Goal: Navigation & Orientation: Find specific page/section

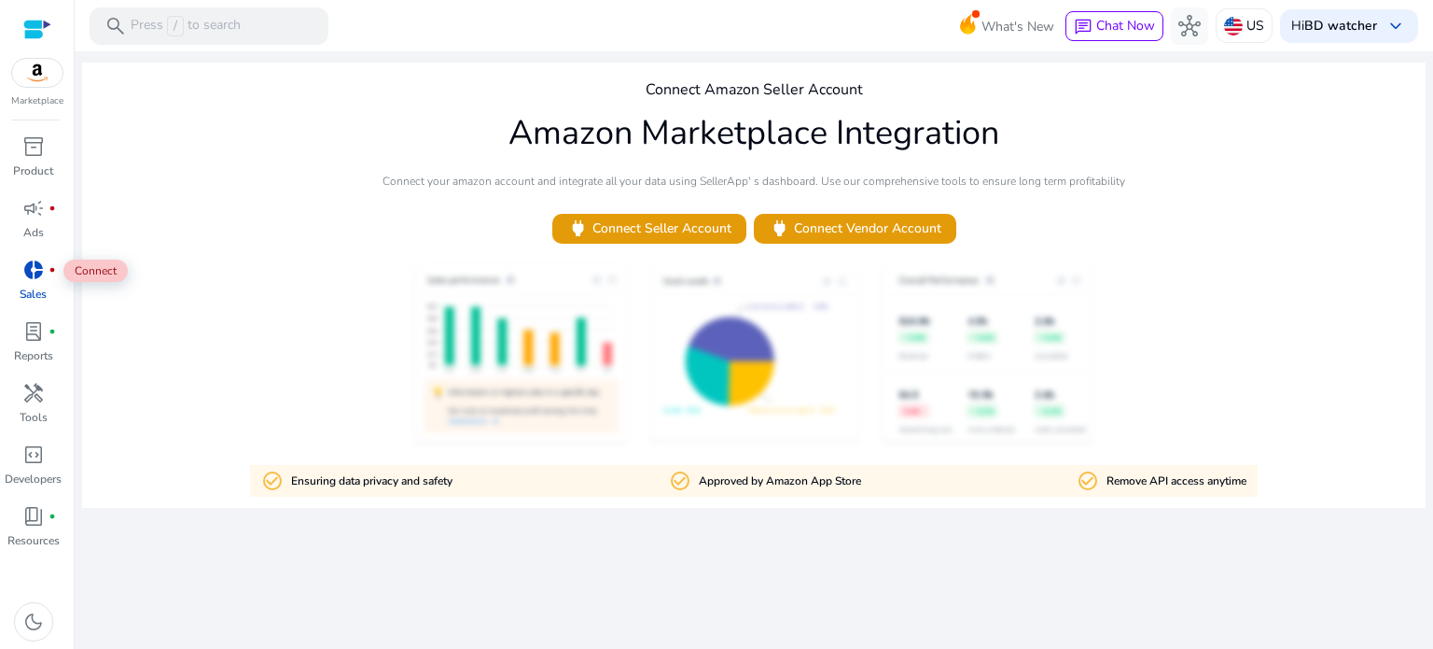
click at [33, 263] on span "donut_small" at bounding box center [33, 269] width 22 height 22
click at [44, 199] on span "campaign" at bounding box center [33, 208] width 22 height 22
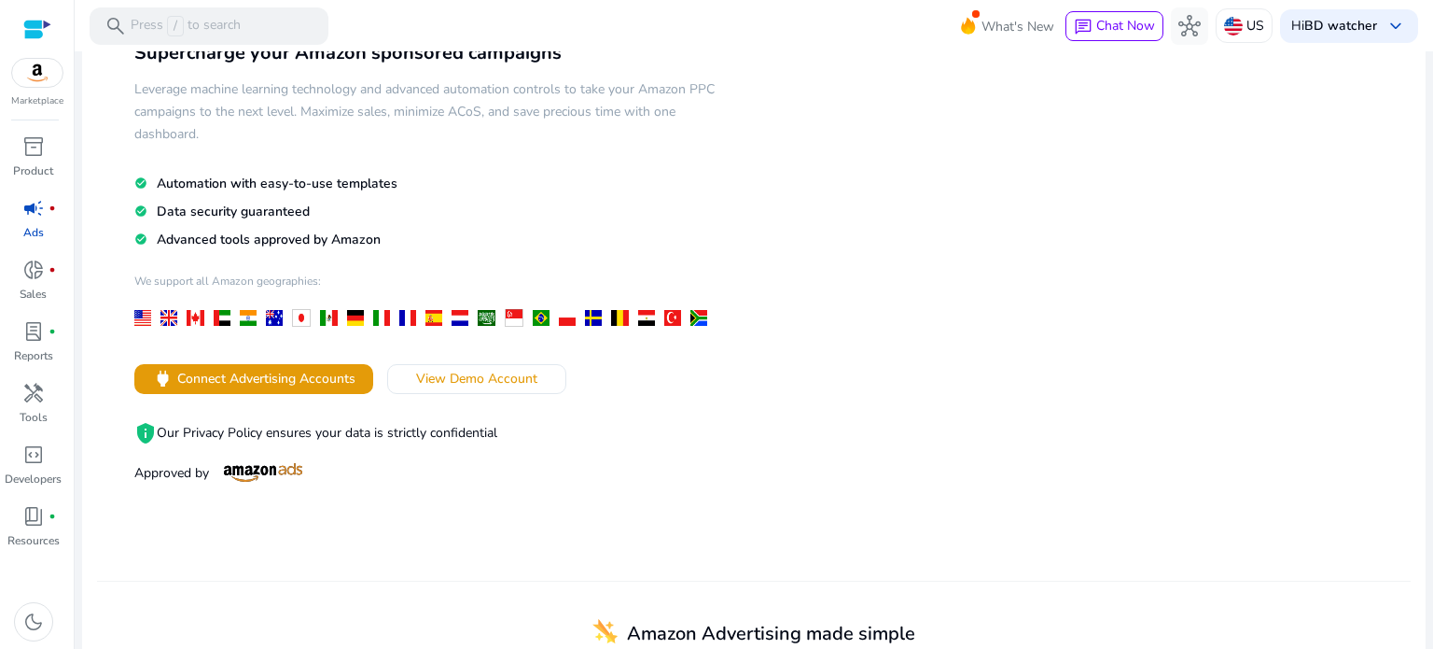
scroll to position [127, 0]
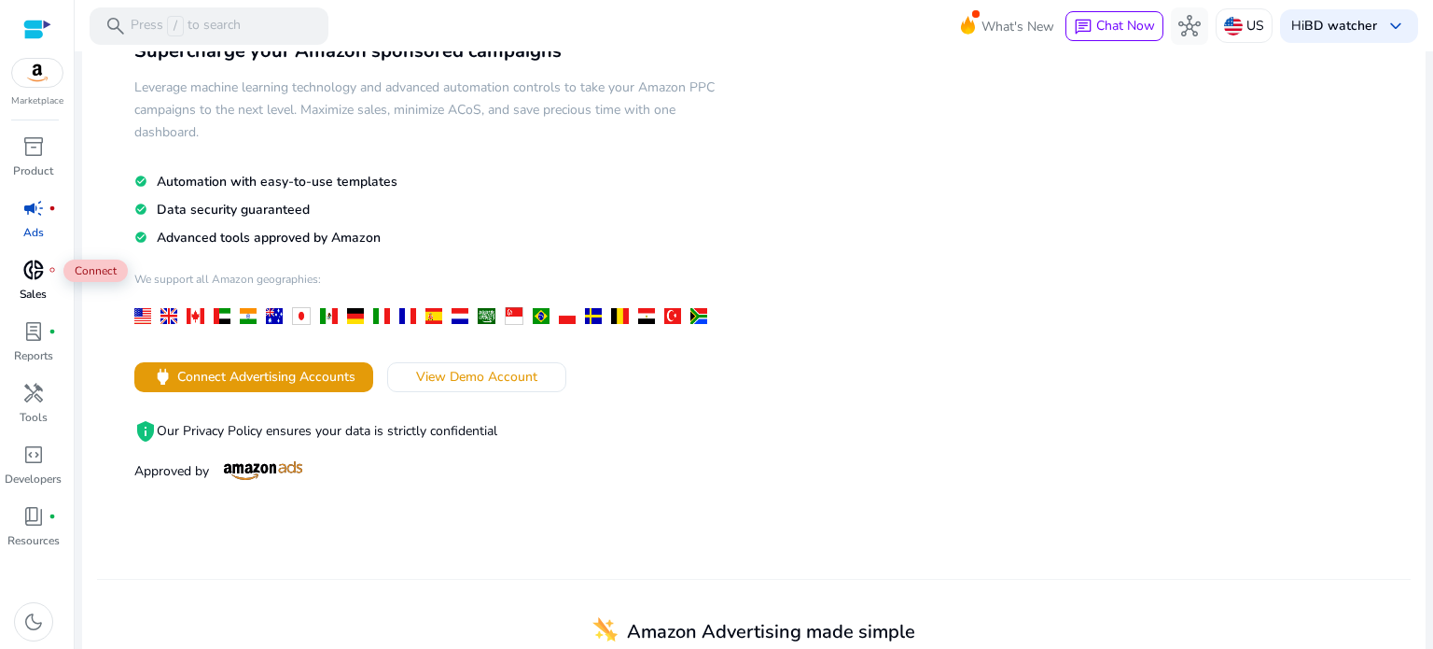
click at [34, 281] on span "donut_small" at bounding box center [33, 269] width 22 height 22
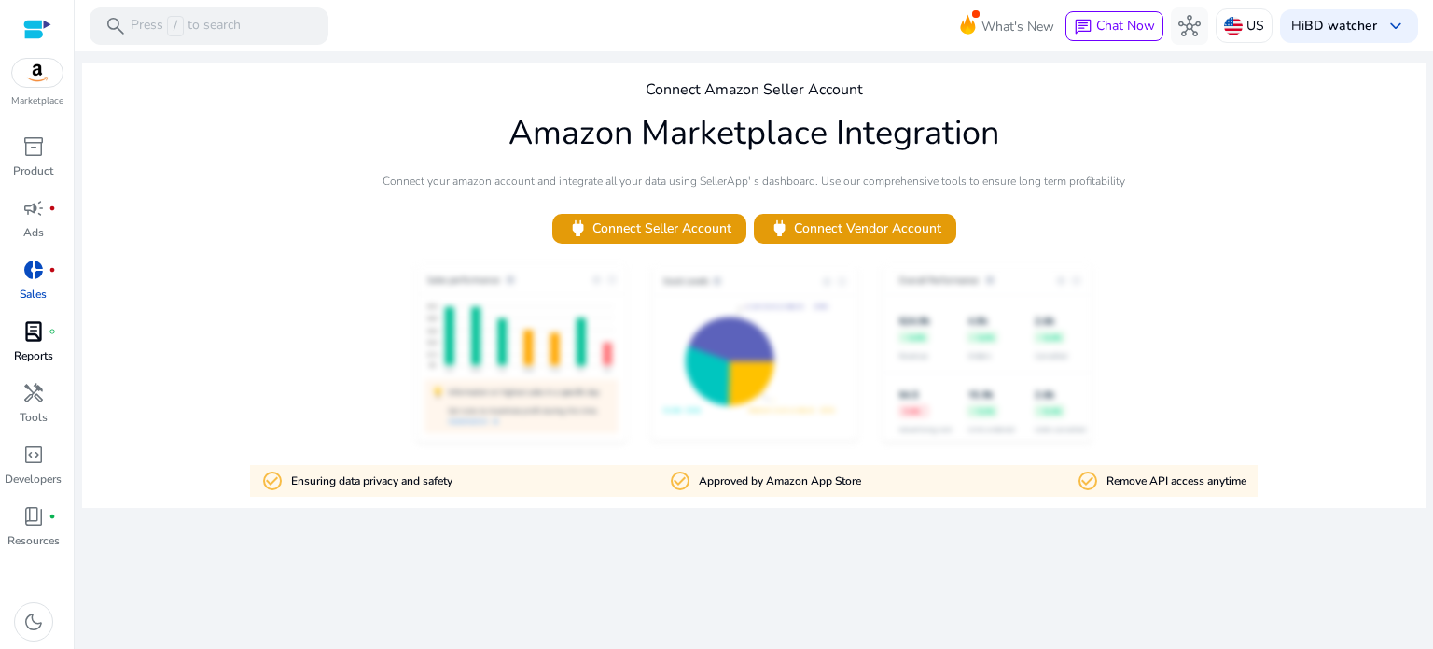
click at [34, 365] on link "lab_profile fiber_manual_record Reports" at bounding box center [33, 347] width 66 height 62
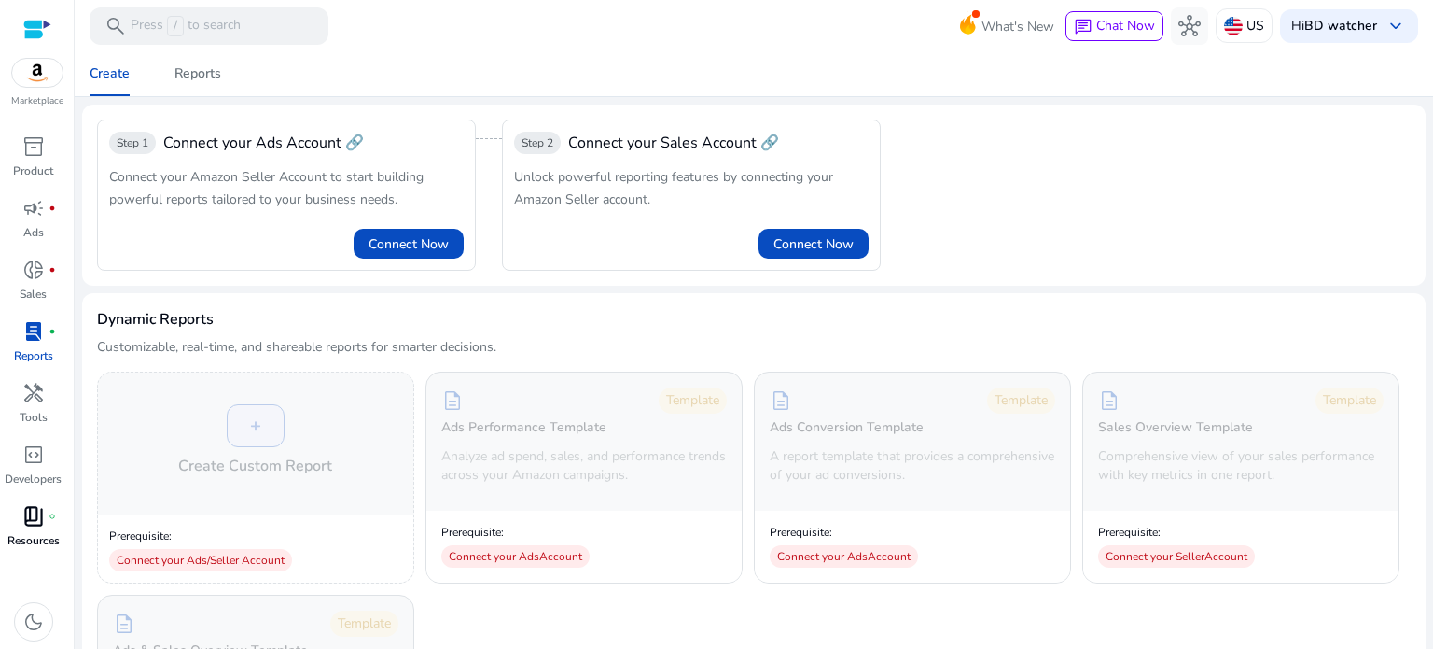
click at [32, 525] on span "book_4" at bounding box center [33, 516] width 22 height 22
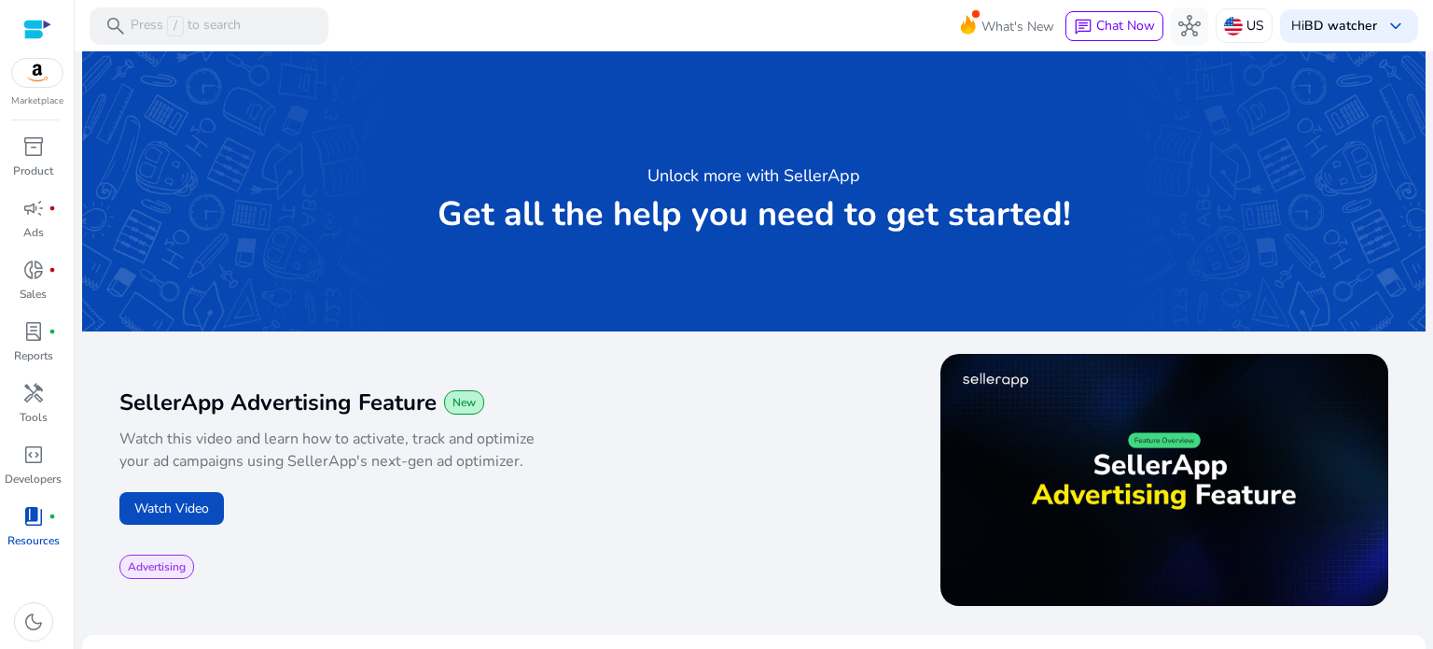
click at [30, 77] on img at bounding box center [37, 73] width 50 height 28
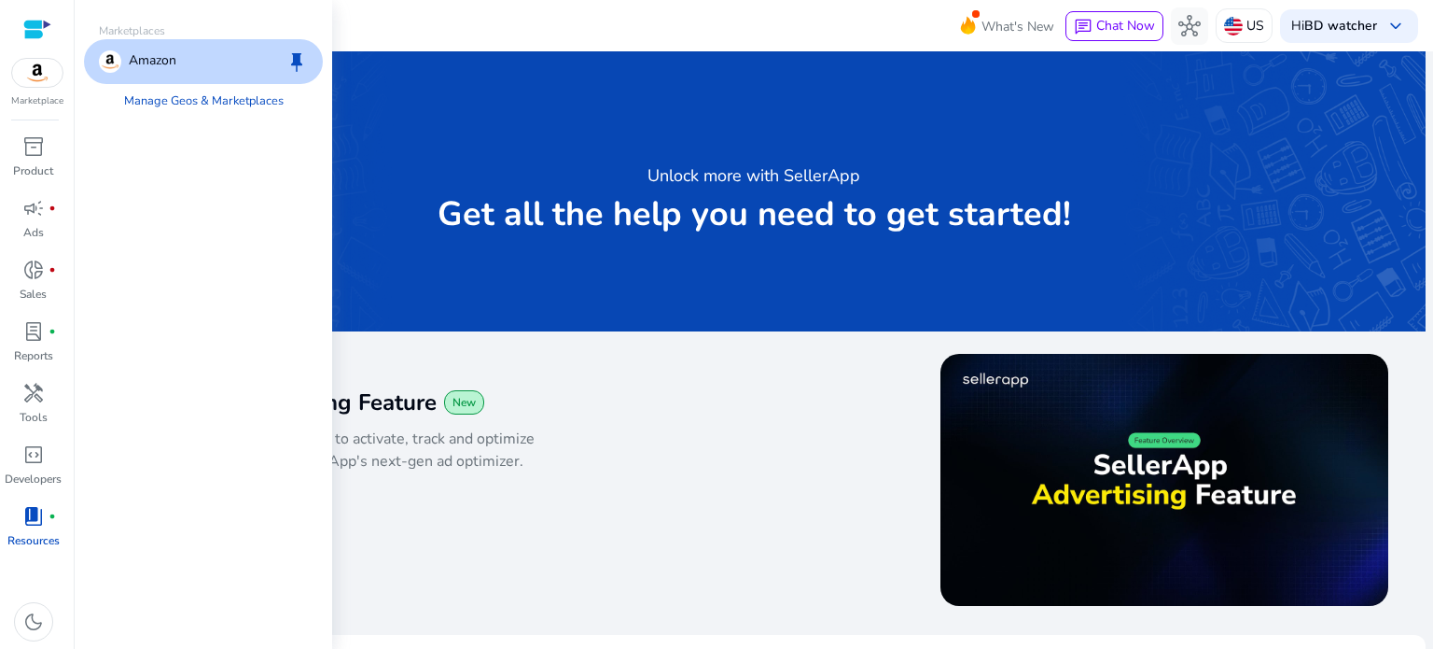
click at [157, 51] on p "Amazon" at bounding box center [153, 61] width 48 height 22
